Goal: Task Accomplishment & Management: Use online tool/utility

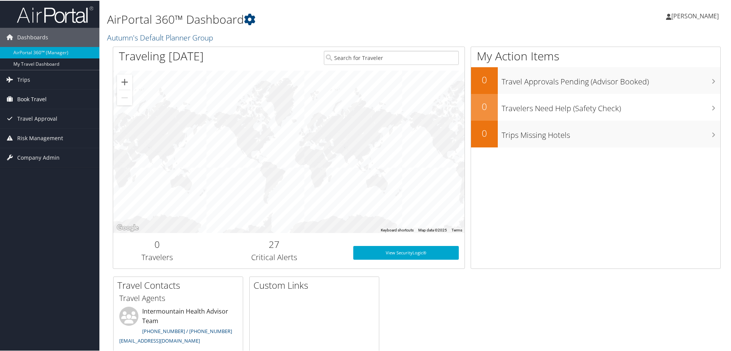
click at [35, 99] on span "Book Travel" at bounding box center [31, 98] width 29 height 19
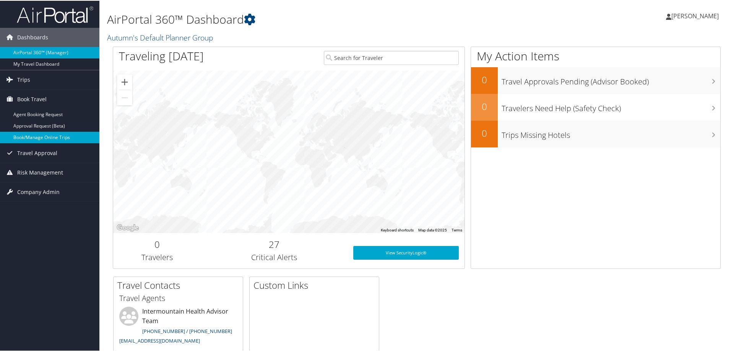
click at [35, 140] on link "Book/Manage Online Trips" at bounding box center [49, 136] width 99 height 11
